Goal: Information Seeking & Learning: Learn about a topic

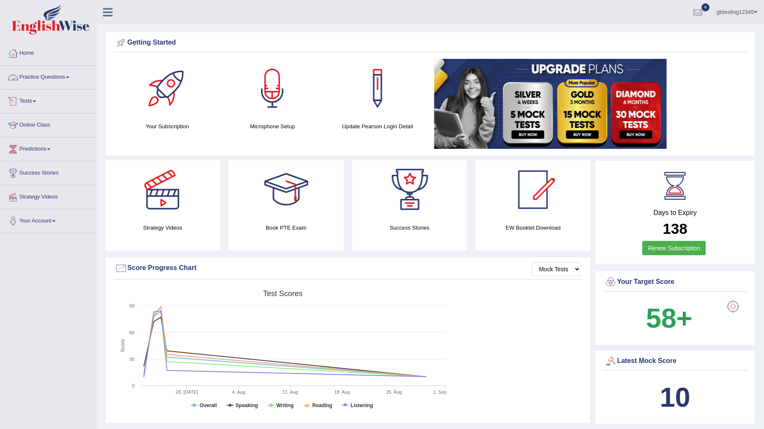
click at [48, 79] on link "Practice Questions" at bounding box center [48, 76] width 96 height 21
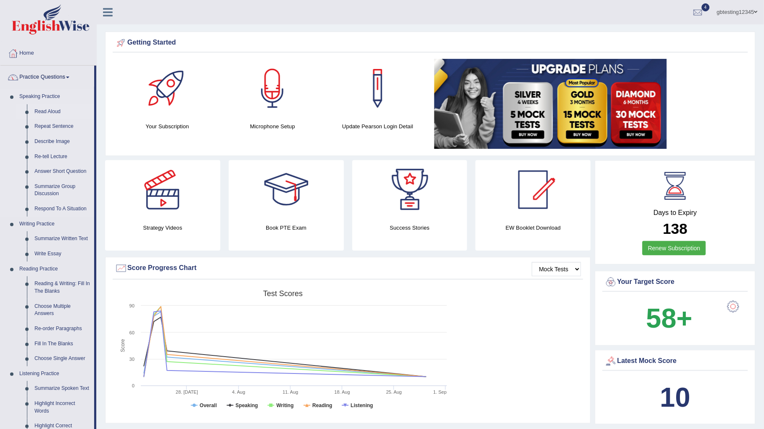
click at [50, 111] on link "Read Aloud" at bounding box center [62, 111] width 63 height 15
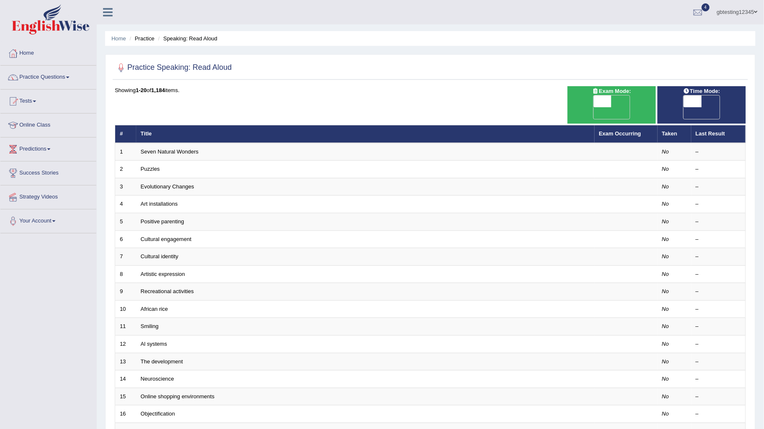
click at [594, 107] on span "OFF" at bounding box center [585, 113] width 18 height 12
checkbox input "true"
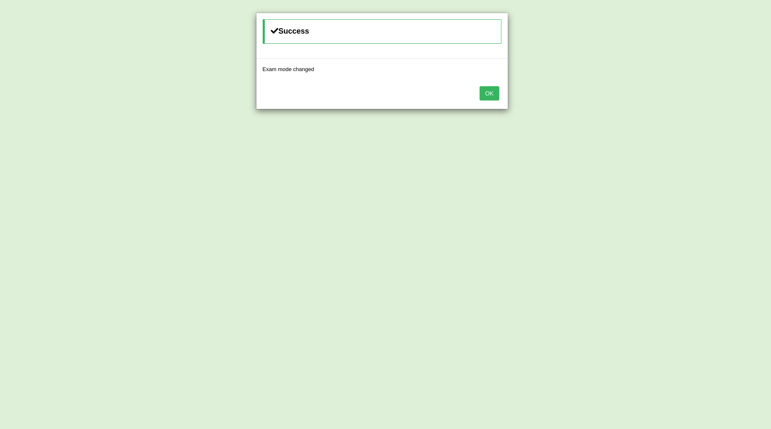
click at [486, 98] on button "OK" at bounding box center [489, 93] width 19 height 14
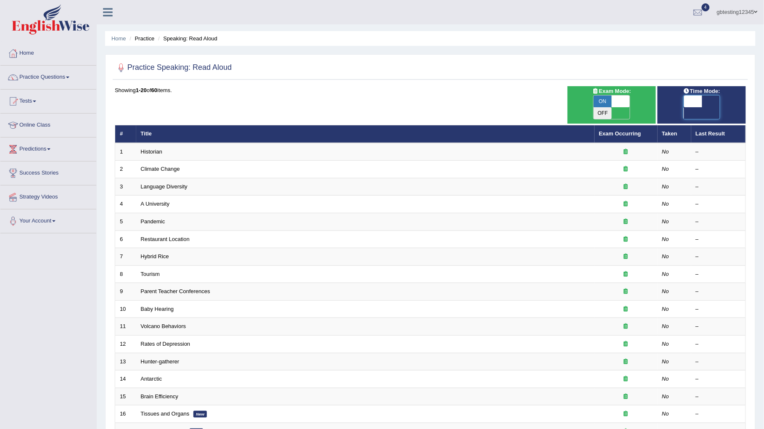
click at [701, 101] on span at bounding box center [693, 101] width 18 height 12
click at [695, 106] on span at bounding box center [693, 101] width 18 height 12
checkbox input "true"
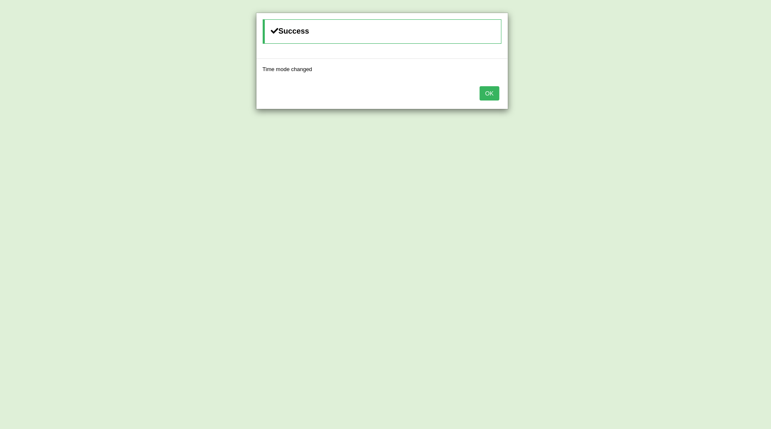
click at [484, 98] on button "OK" at bounding box center [489, 93] width 19 height 14
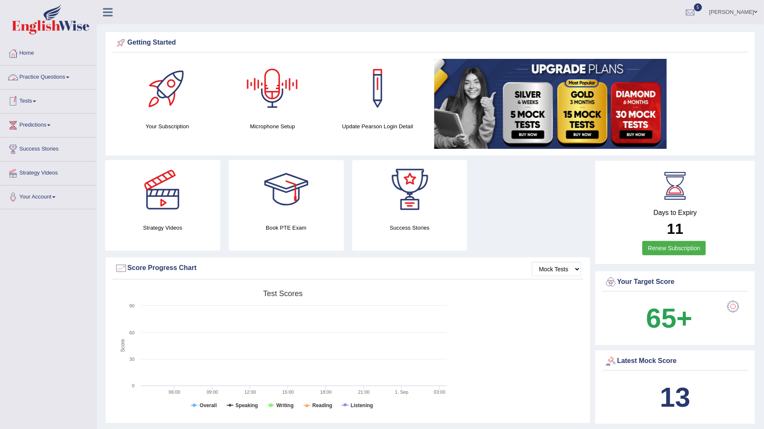
click at [46, 76] on link "Practice Questions" at bounding box center [48, 76] width 96 height 21
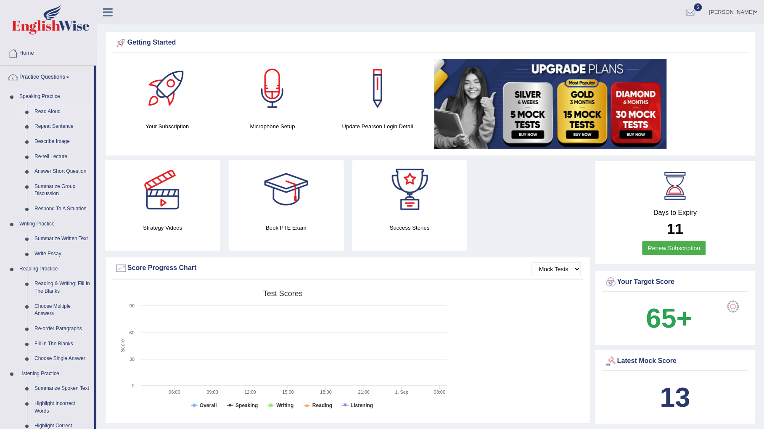
click at [47, 110] on link "Read Aloud" at bounding box center [62, 111] width 63 height 15
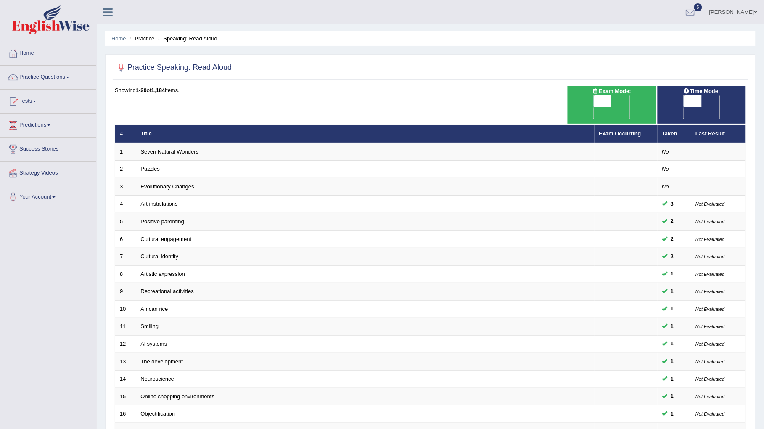
click at [594, 107] on span "OFF" at bounding box center [585, 113] width 18 height 12
checkbox input "true"
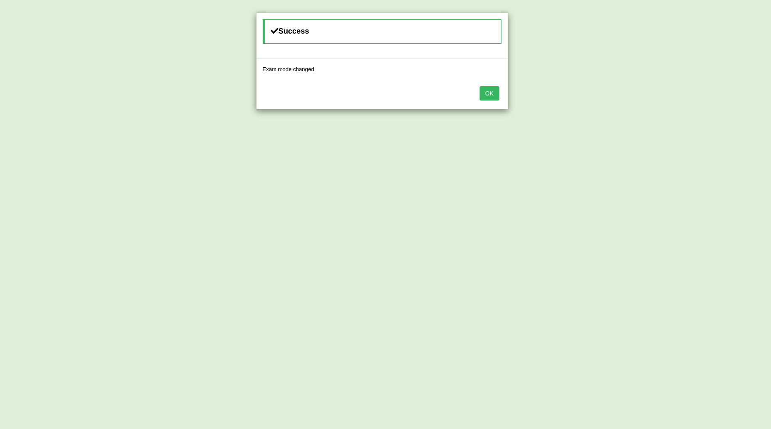
click at [495, 95] on button "OK" at bounding box center [489, 93] width 19 height 14
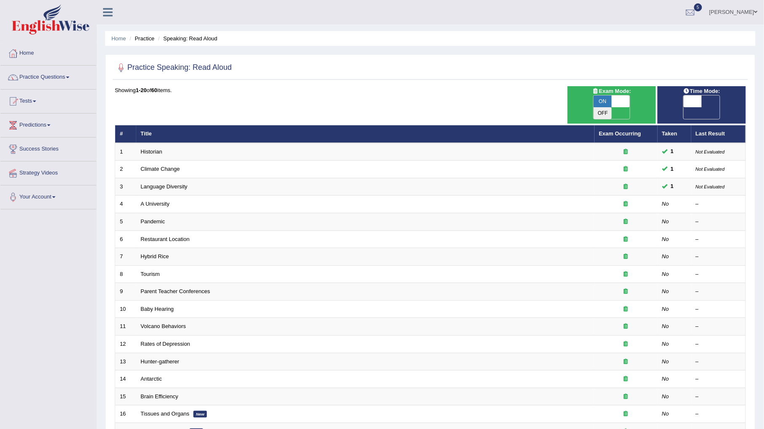
click at [684, 107] on span "OFF" at bounding box center [675, 113] width 18 height 12
checkbox input "true"
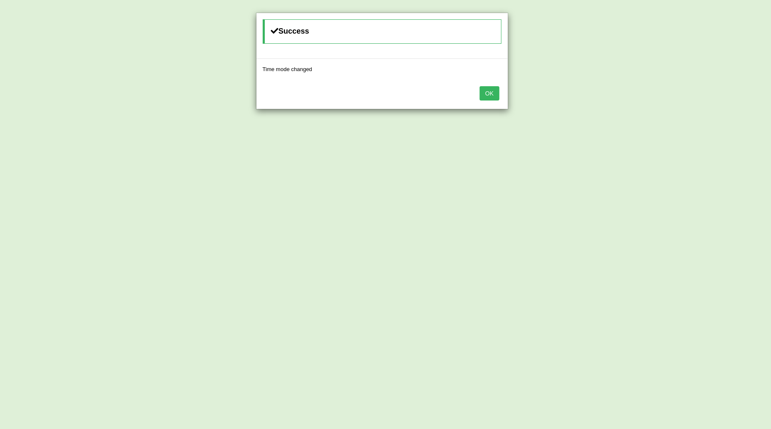
click at [493, 95] on button "OK" at bounding box center [489, 93] width 19 height 14
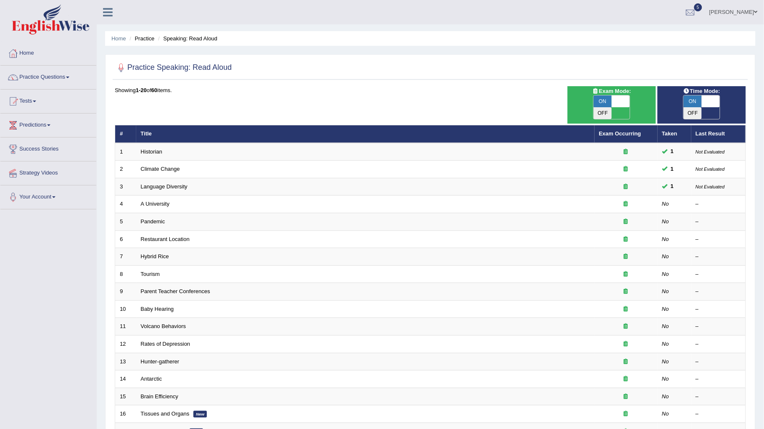
click at [725, 13] on link "[PERSON_NAME]" at bounding box center [733, 11] width 61 height 22
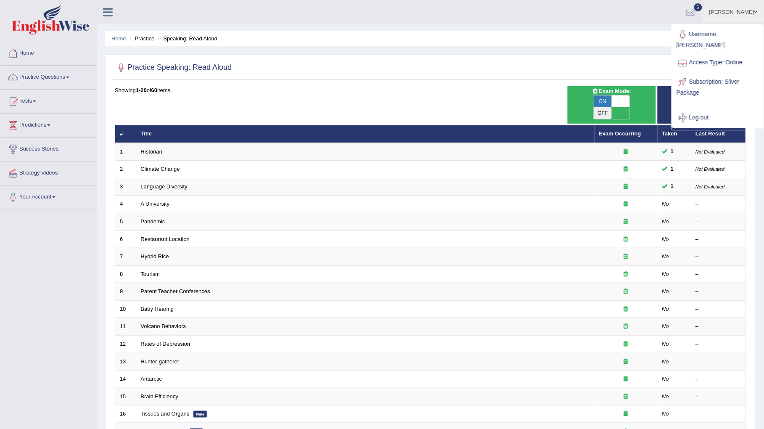
click at [758, 12] on span at bounding box center [755, 11] width 3 height 5
